Goal: Task Accomplishment & Management: Manage account settings

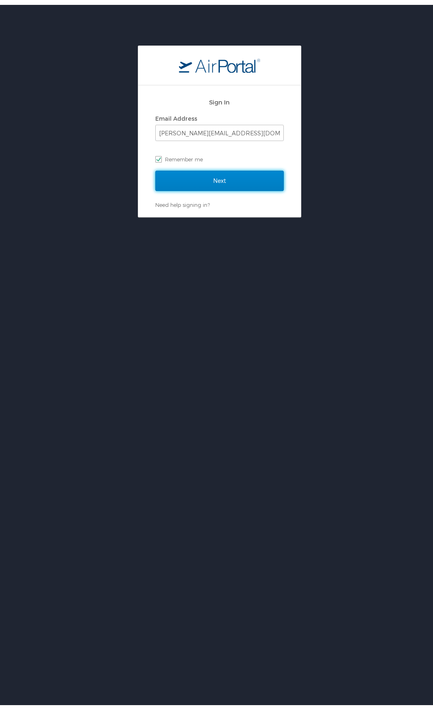
click at [211, 173] on input "Next" at bounding box center [219, 176] width 128 height 20
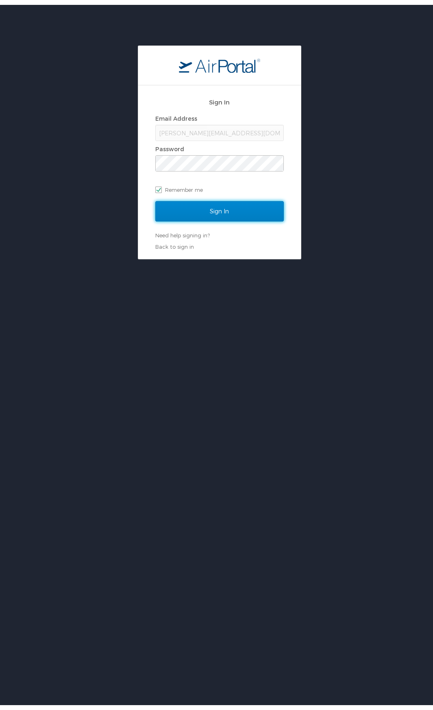
click at [207, 207] on input "Sign In" at bounding box center [219, 206] width 128 height 20
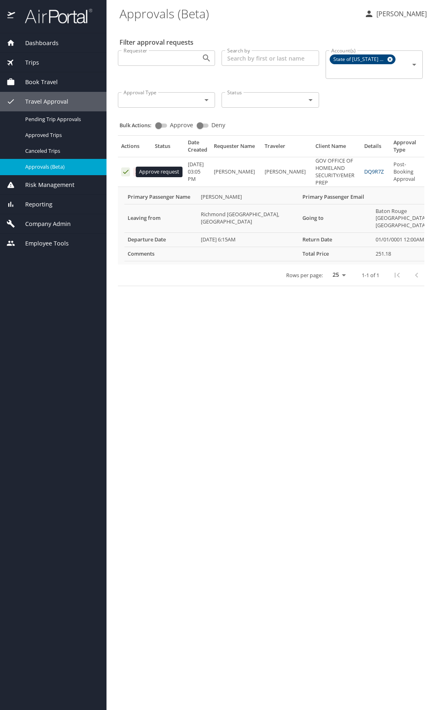
click at [124, 173] on icon "Approval table" at bounding box center [125, 172] width 5 height 4
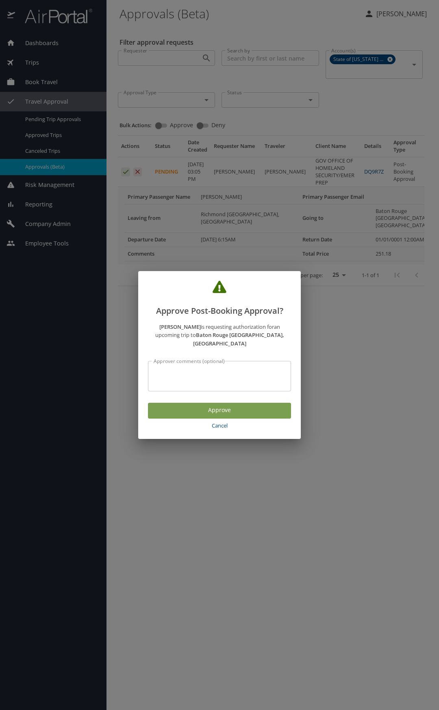
click at [207, 411] on span "Approve" at bounding box center [219, 410] width 130 height 10
